Goal: Information Seeking & Learning: Learn about a topic

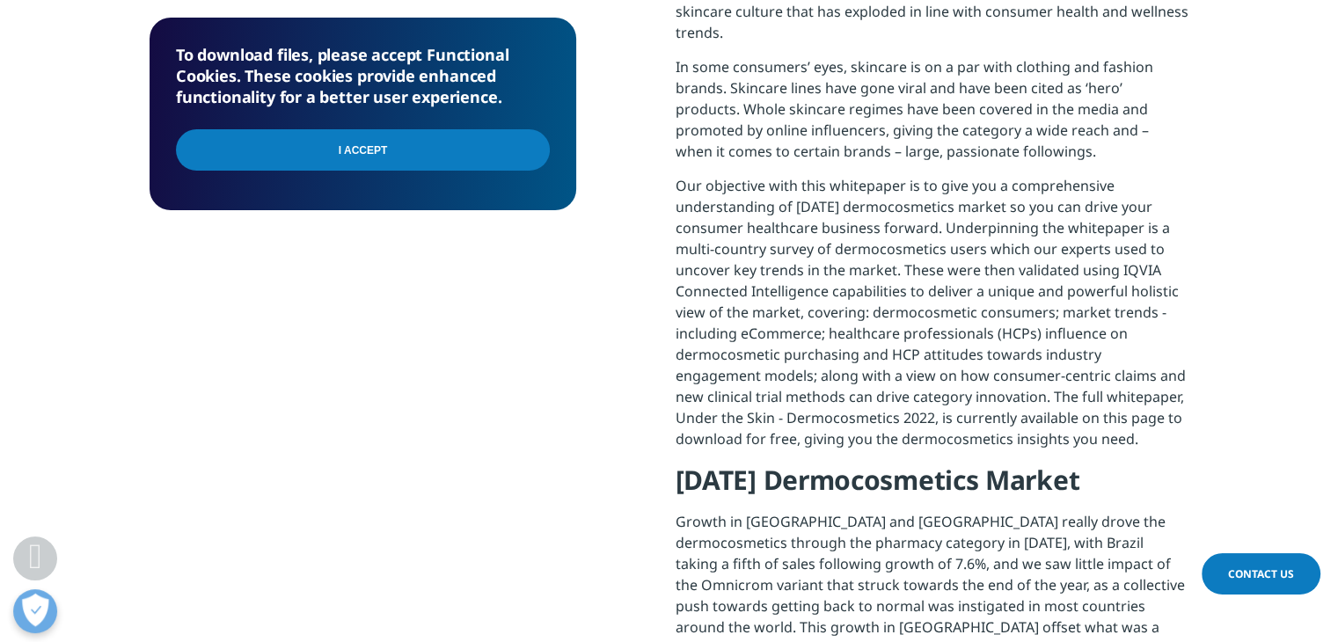
scroll to position [918, 0]
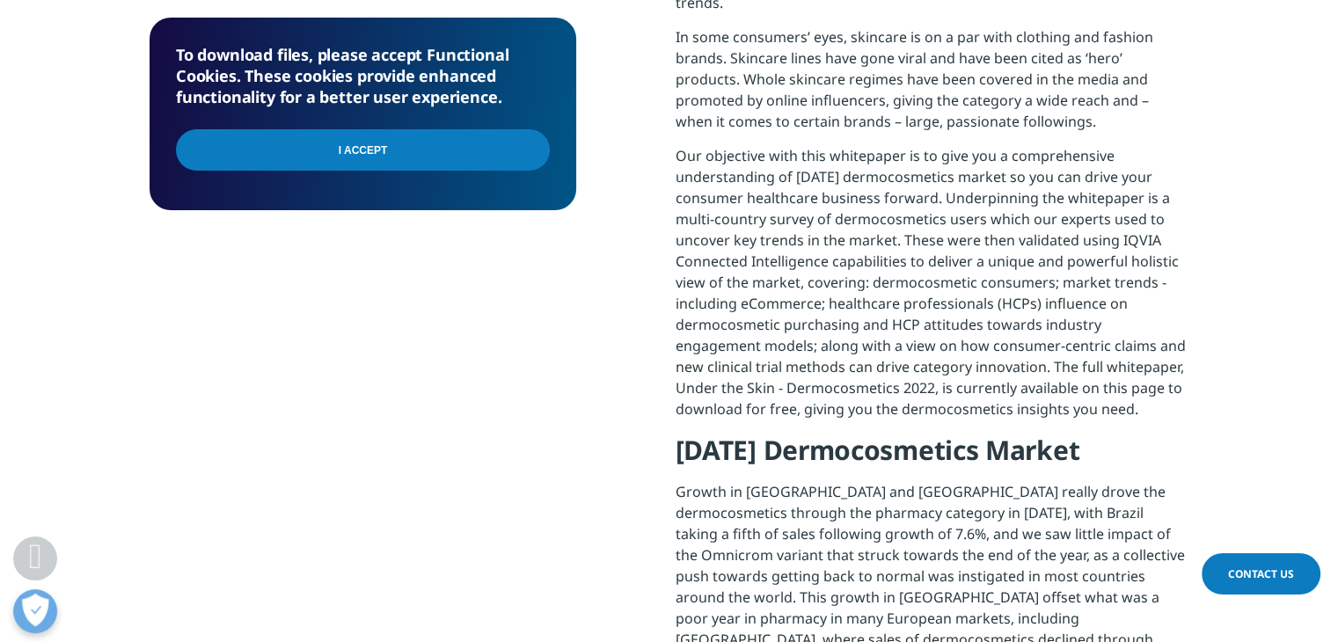
click at [317, 166] on input "I Accept" at bounding box center [363, 149] width 374 height 41
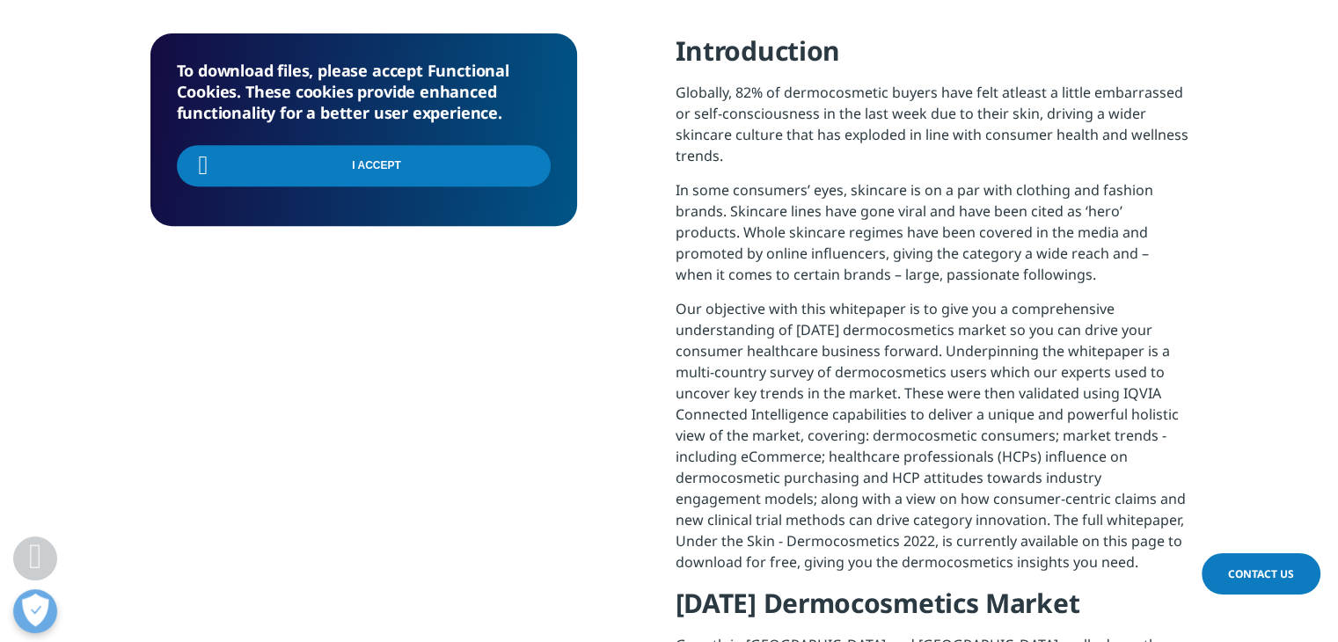
scroll to position [764, 0]
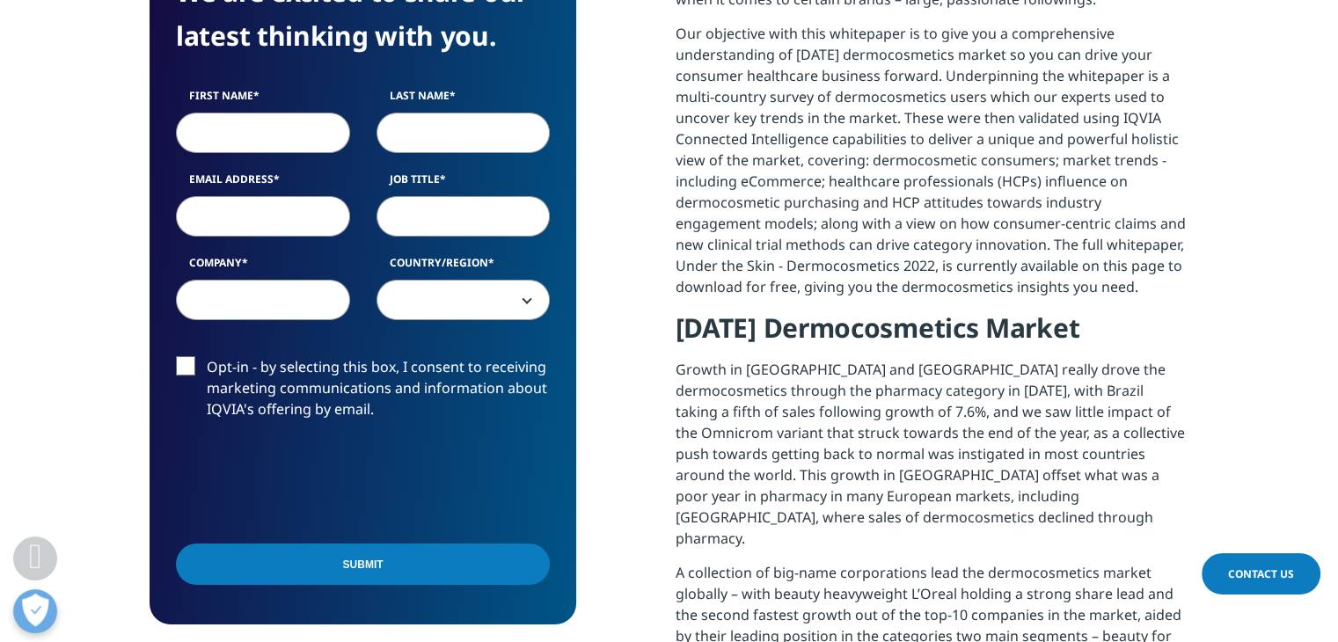
scroll to position [1042, 0]
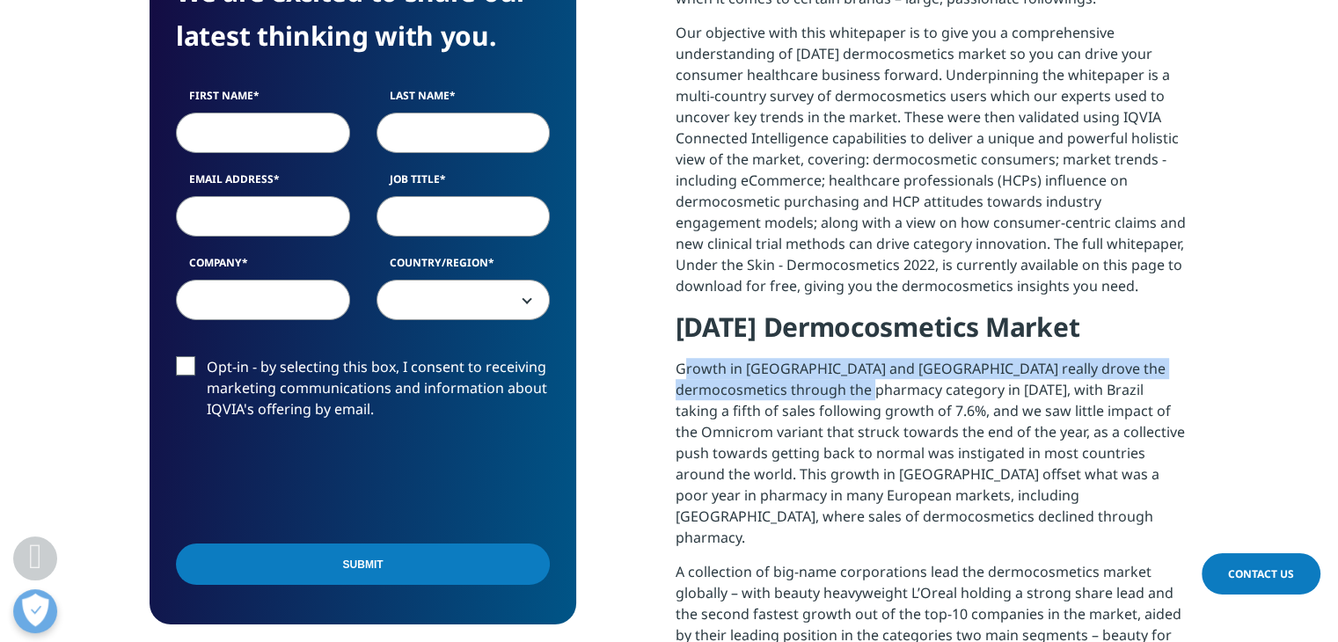
drag, startPoint x: 683, startPoint y: 370, endPoint x: 828, endPoint y: 381, distance: 145.5
click at [828, 381] on p "Growth in Brazil and Mexico really drove the dermocosmetics through the pharmac…" at bounding box center [932, 459] width 513 height 203
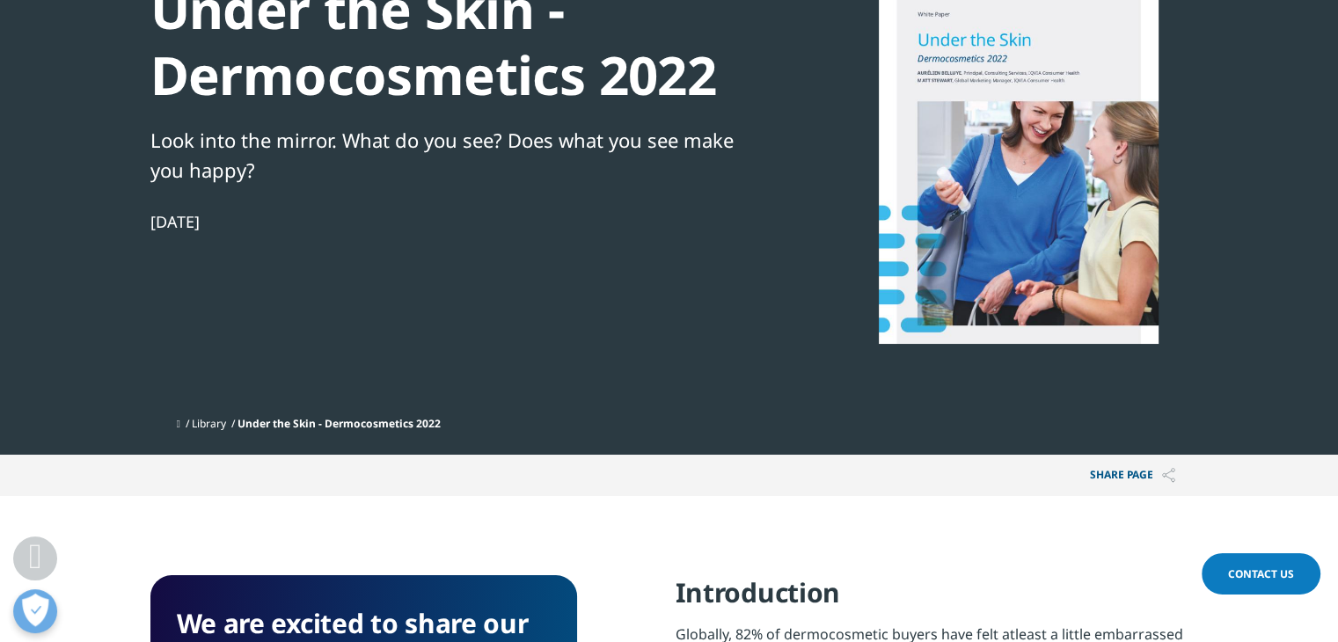
scroll to position [0, 0]
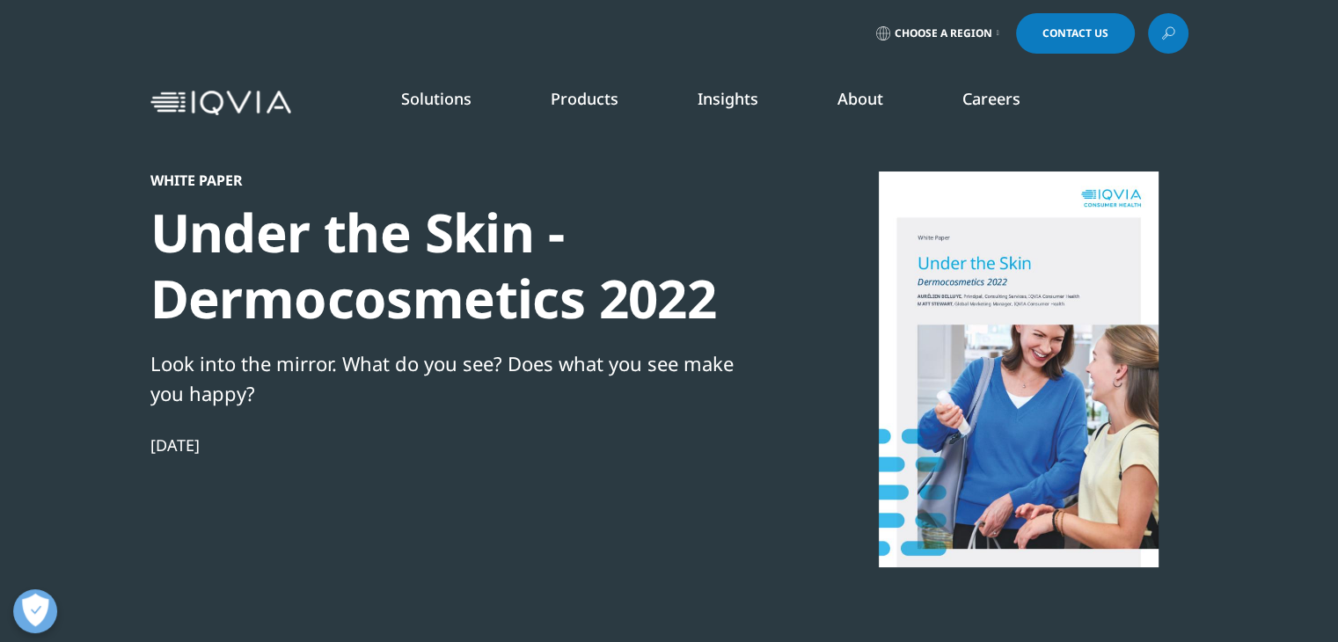
click at [1041, 569] on li "View All" at bounding box center [1167, 556] width 315 height 33
click at [1041, 559] on link "View All" at bounding box center [1167, 556] width 315 height 19
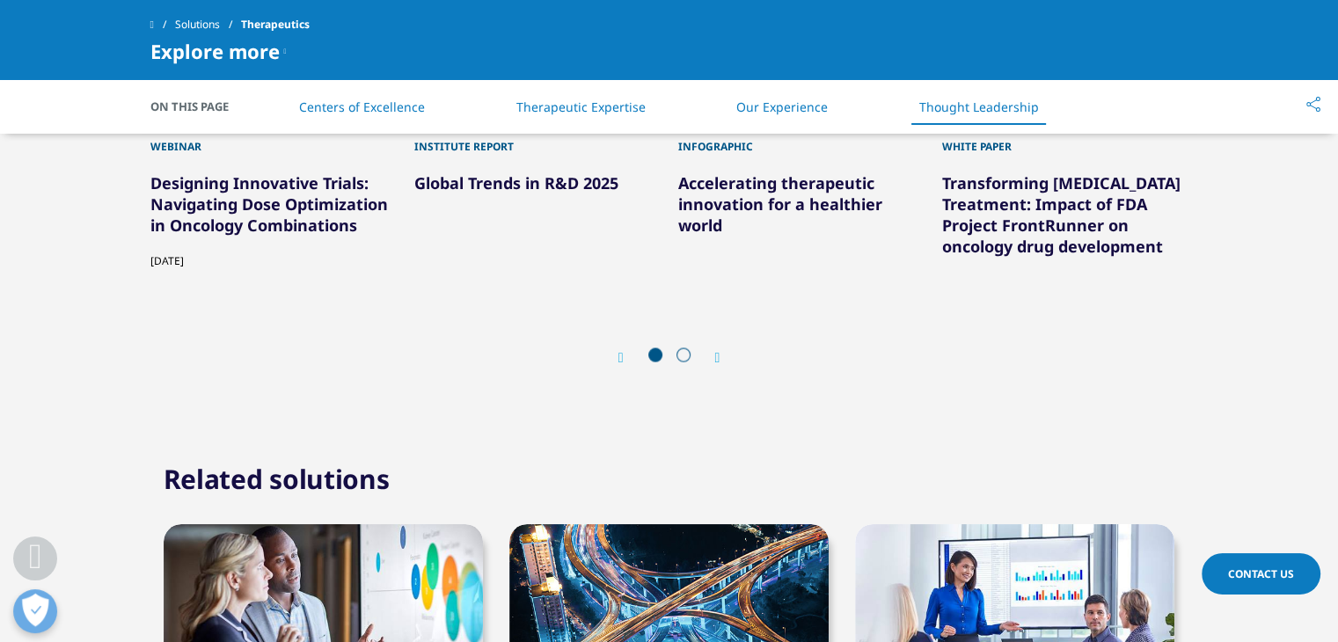
scroll to position [4052, 0]
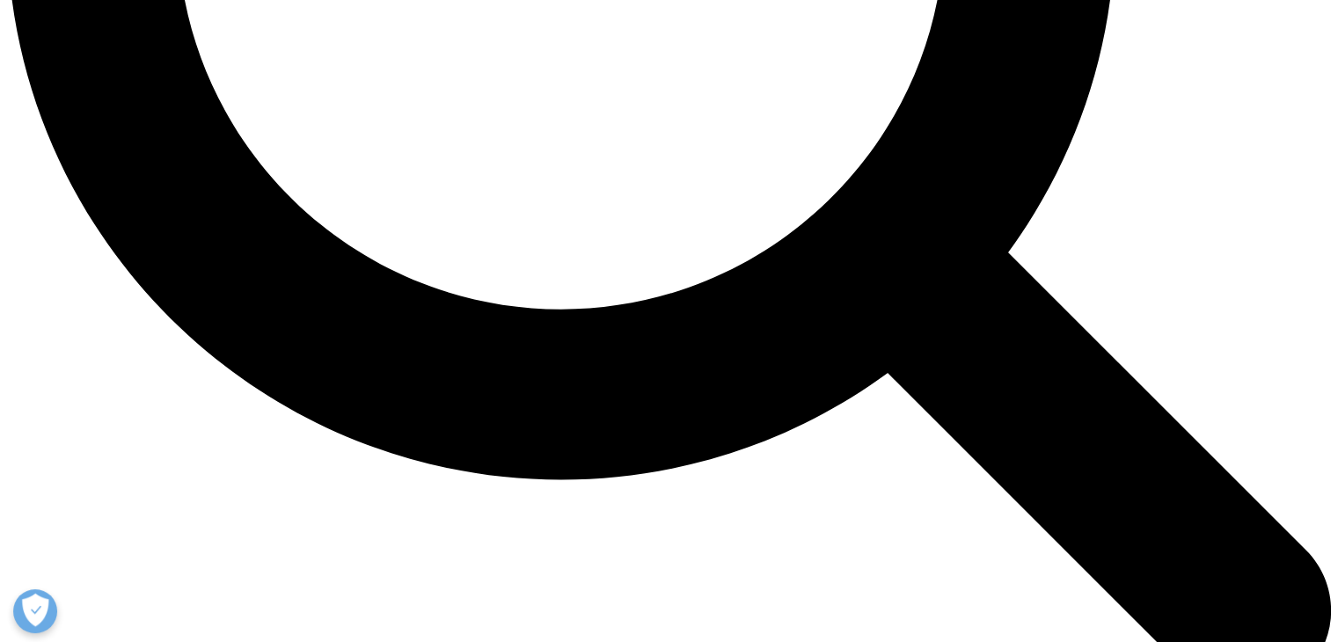
scroll to position [2154, 0]
